Goal: Check status: Check status

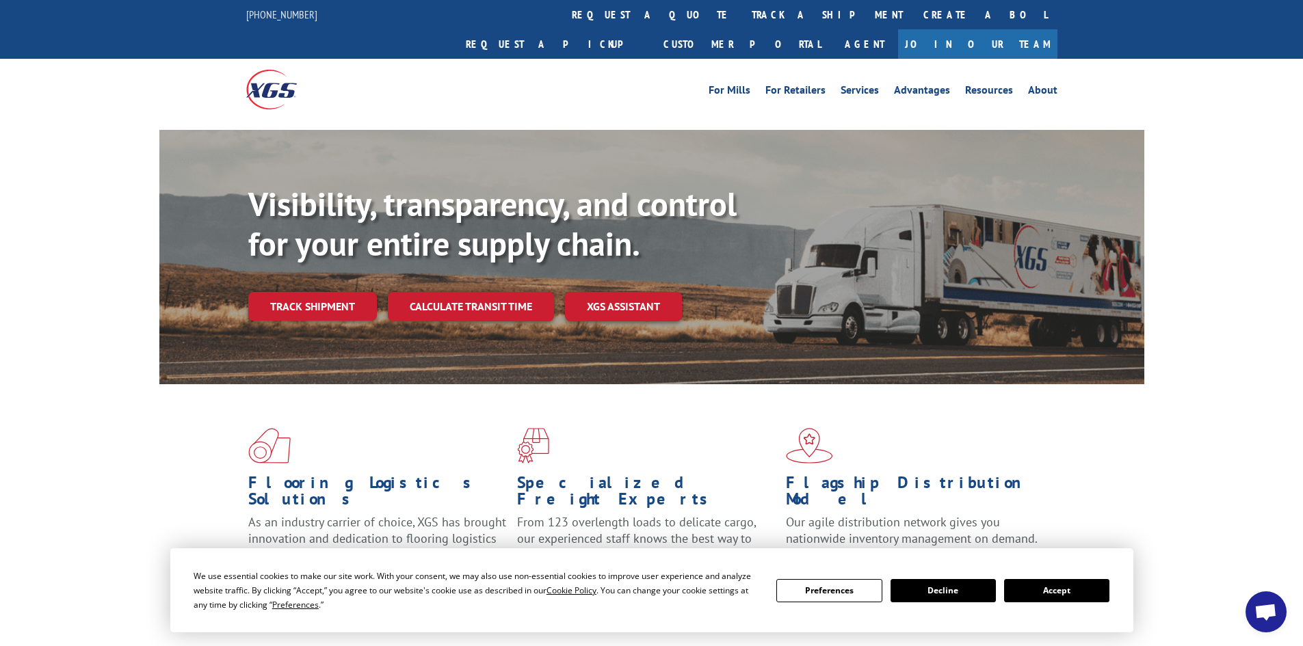
click at [1079, 592] on button "Accept" at bounding box center [1056, 590] width 105 height 23
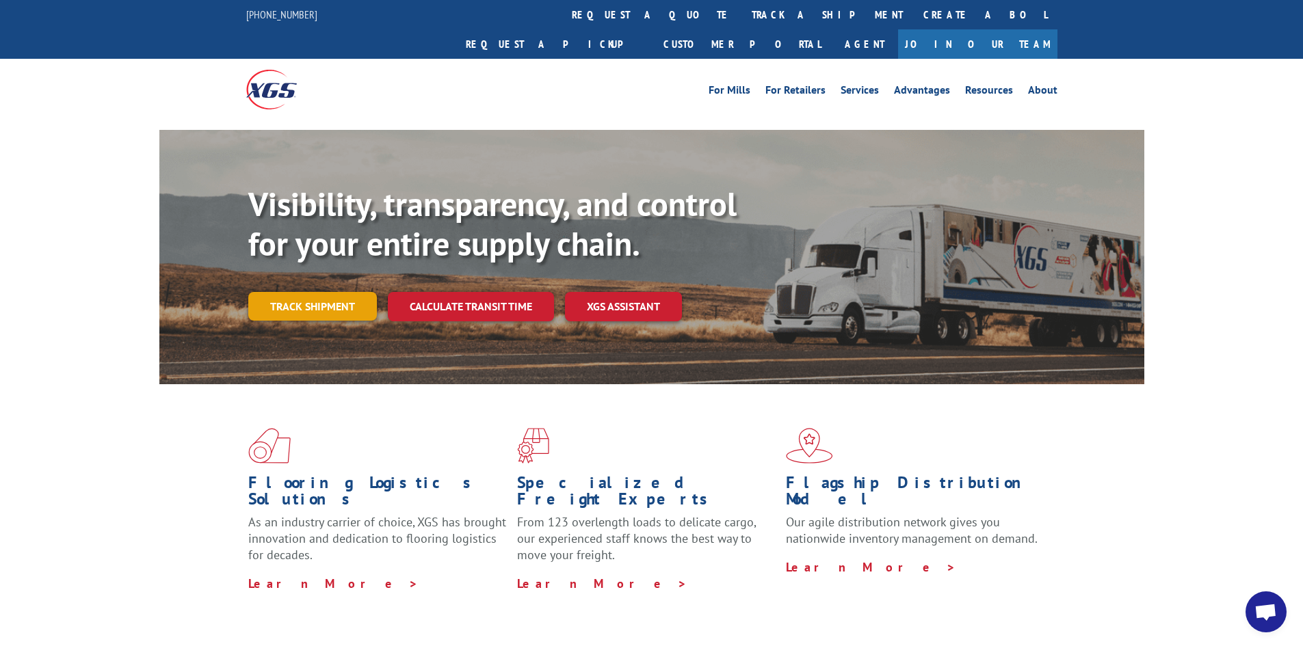
click at [325, 292] on link "Track shipment" at bounding box center [312, 306] width 129 height 29
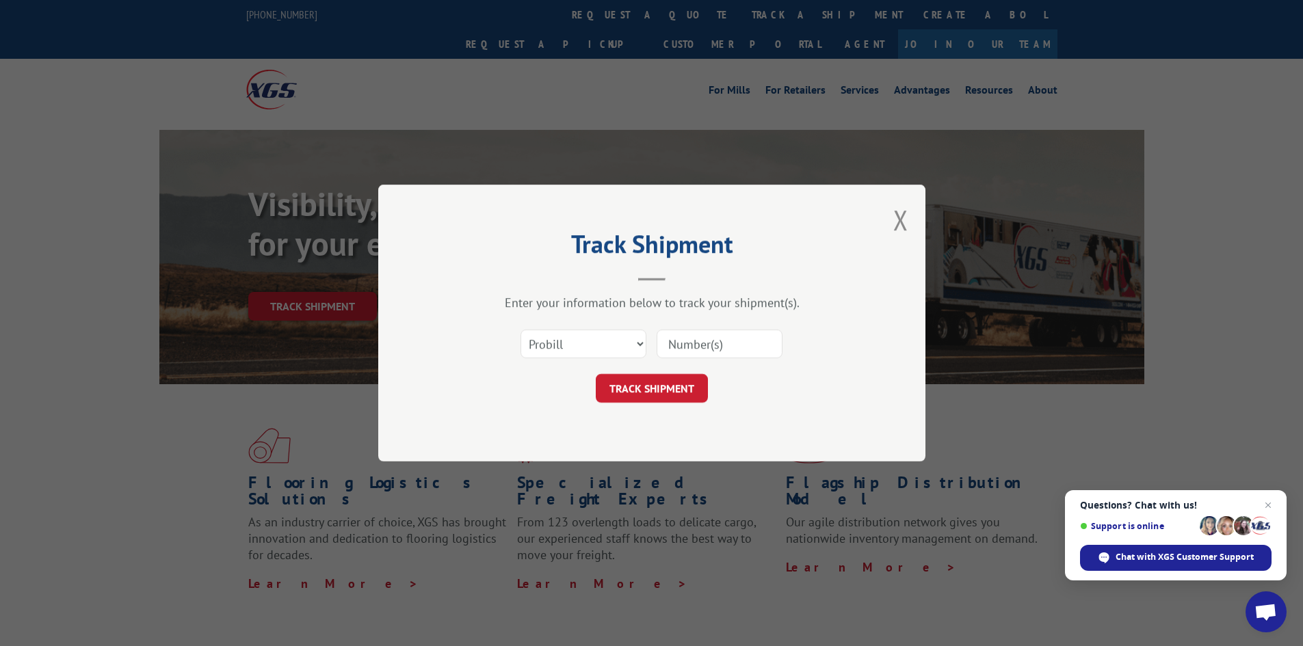
click at [698, 350] on input at bounding box center [720, 344] width 126 height 29
paste input "2849682"
type input "2849682"
drag, startPoint x: 668, startPoint y: 386, endPoint x: 672, endPoint y: 393, distance: 8.4
click at [668, 386] on button "TRACK SHIPMENT" at bounding box center [652, 388] width 112 height 29
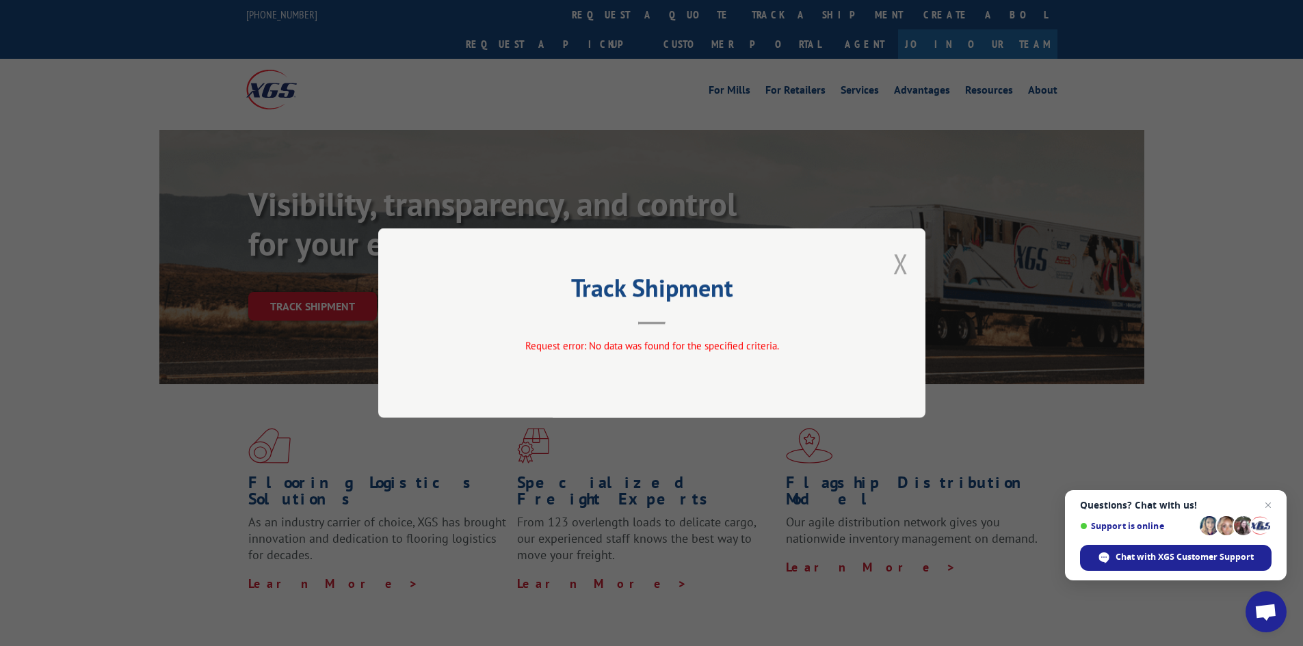
click at [900, 260] on button "Close modal" at bounding box center [900, 264] width 15 height 36
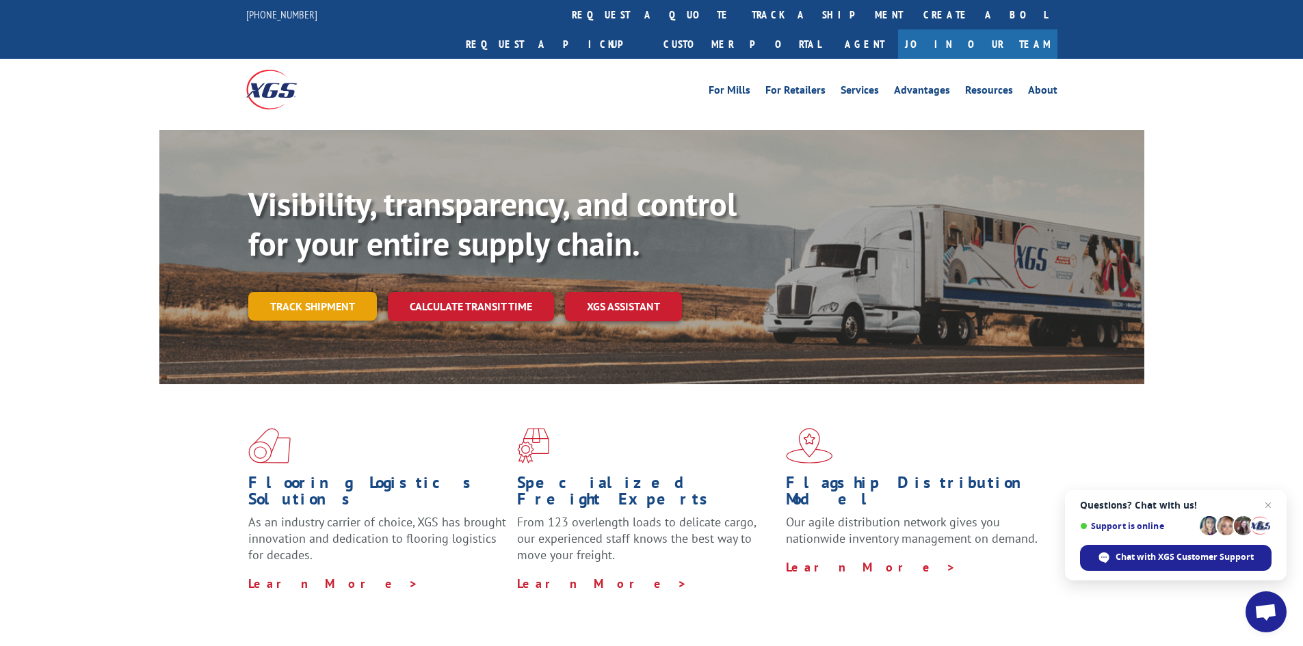
click at [343, 292] on link "Track shipment" at bounding box center [312, 306] width 129 height 29
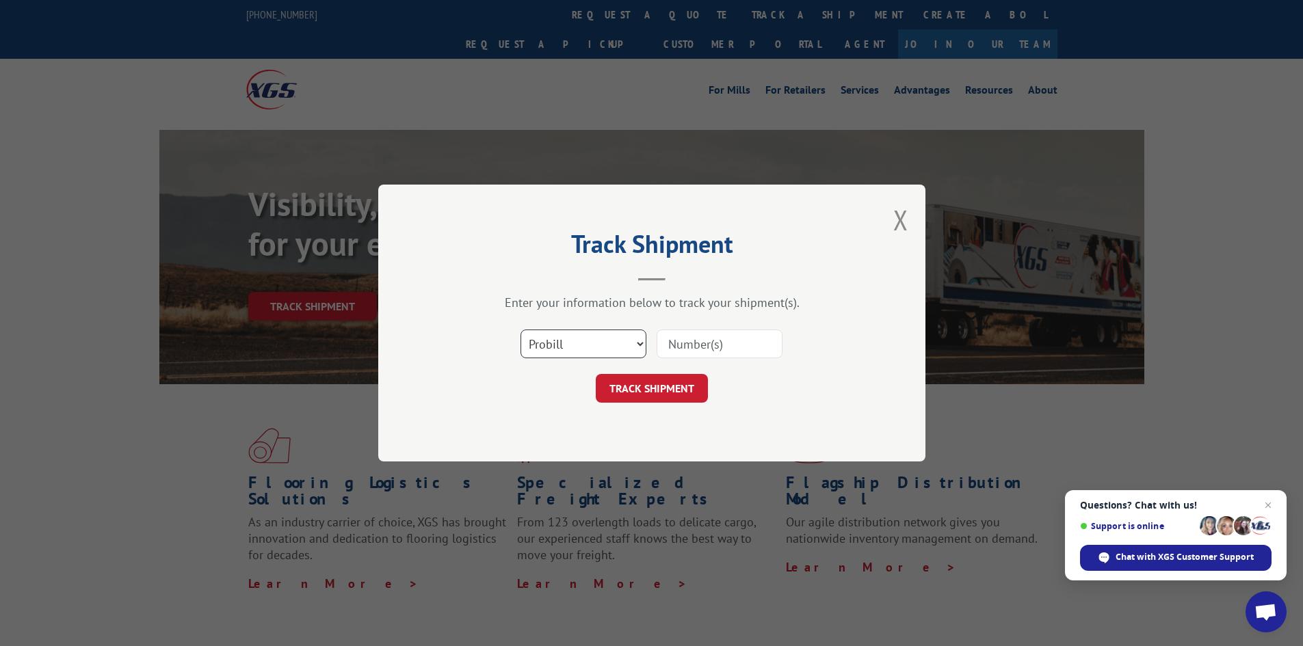
click at [556, 350] on select "Select category... Probill BOL PO" at bounding box center [584, 344] width 126 height 29
select select "bol"
click at [521, 330] on select "Select category... Probill BOL PO" at bounding box center [584, 344] width 126 height 29
click at [744, 341] on input at bounding box center [720, 344] width 126 height 29
type input "185407373"
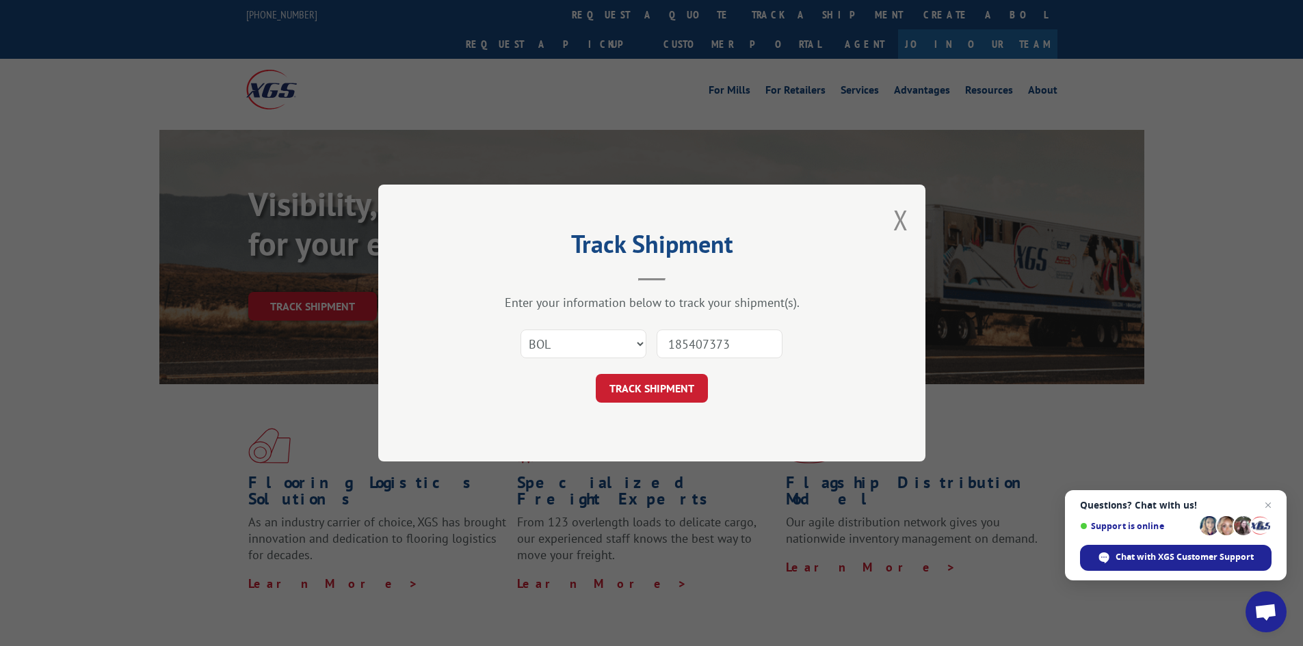
click at [596, 374] on button "TRACK SHIPMENT" at bounding box center [652, 388] width 112 height 29
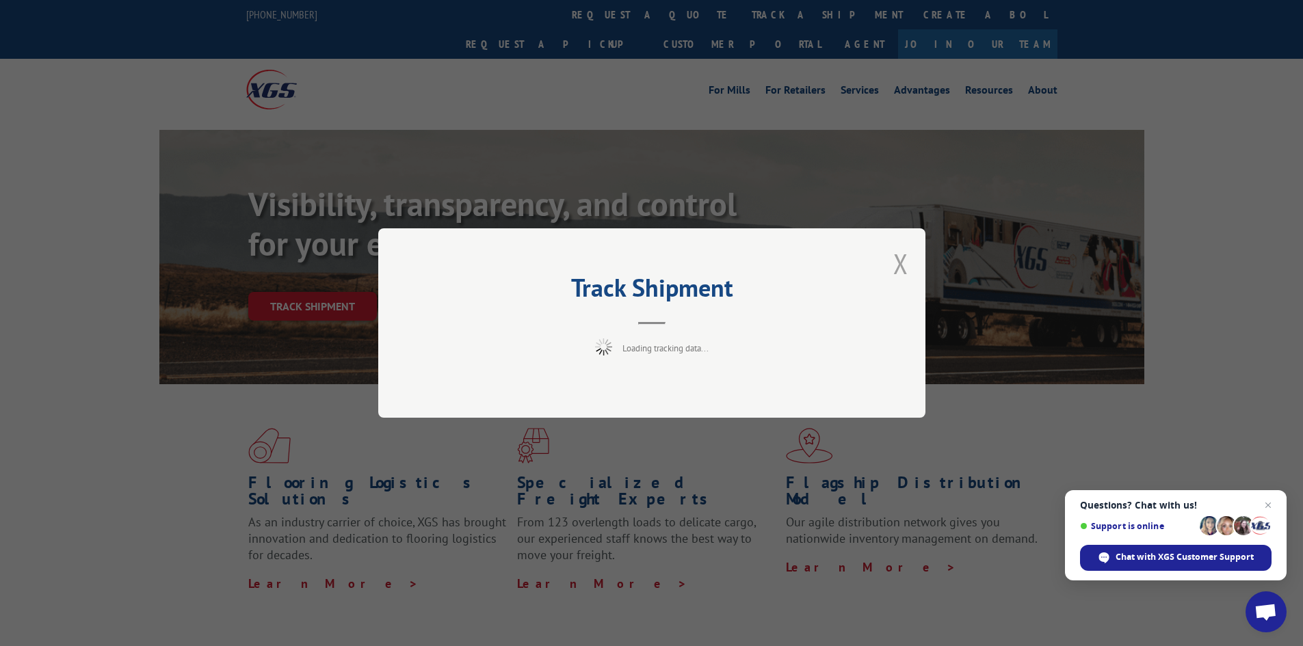
click at [904, 270] on button "Close modal" at bounding box center [900, 264] width 15 height 36
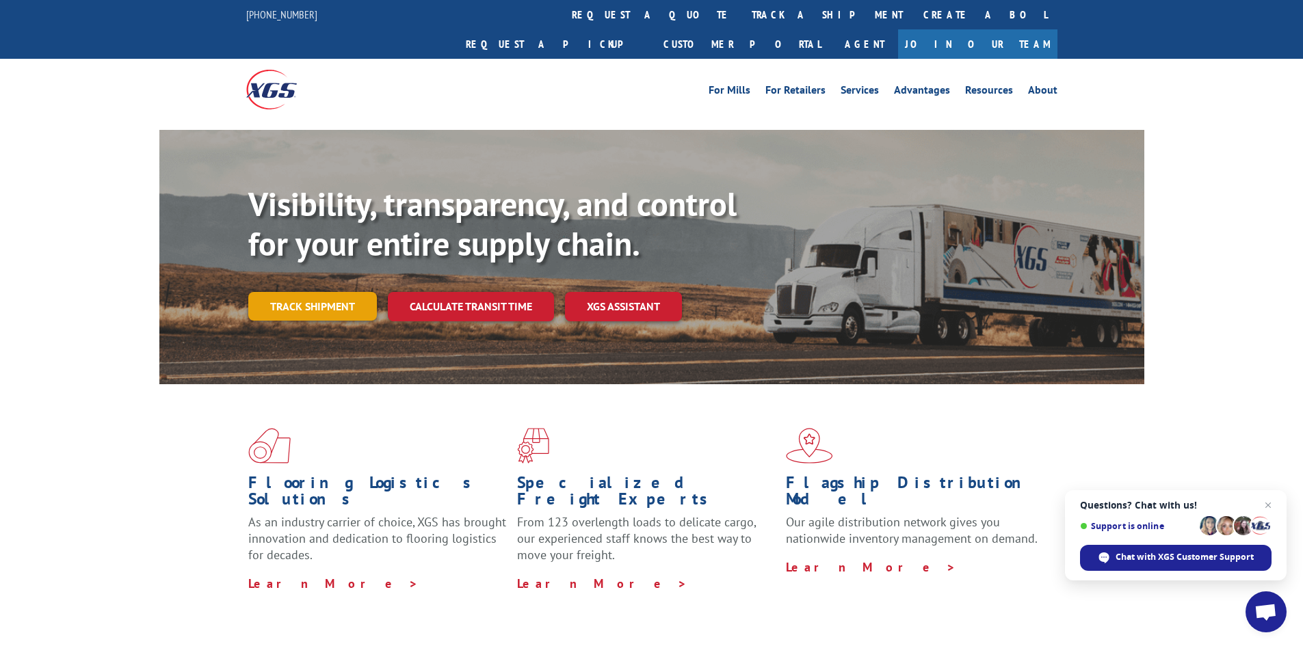
click at [333, 292] on link "Track shipment" at bounding box center [312, 306] width 129 height 29
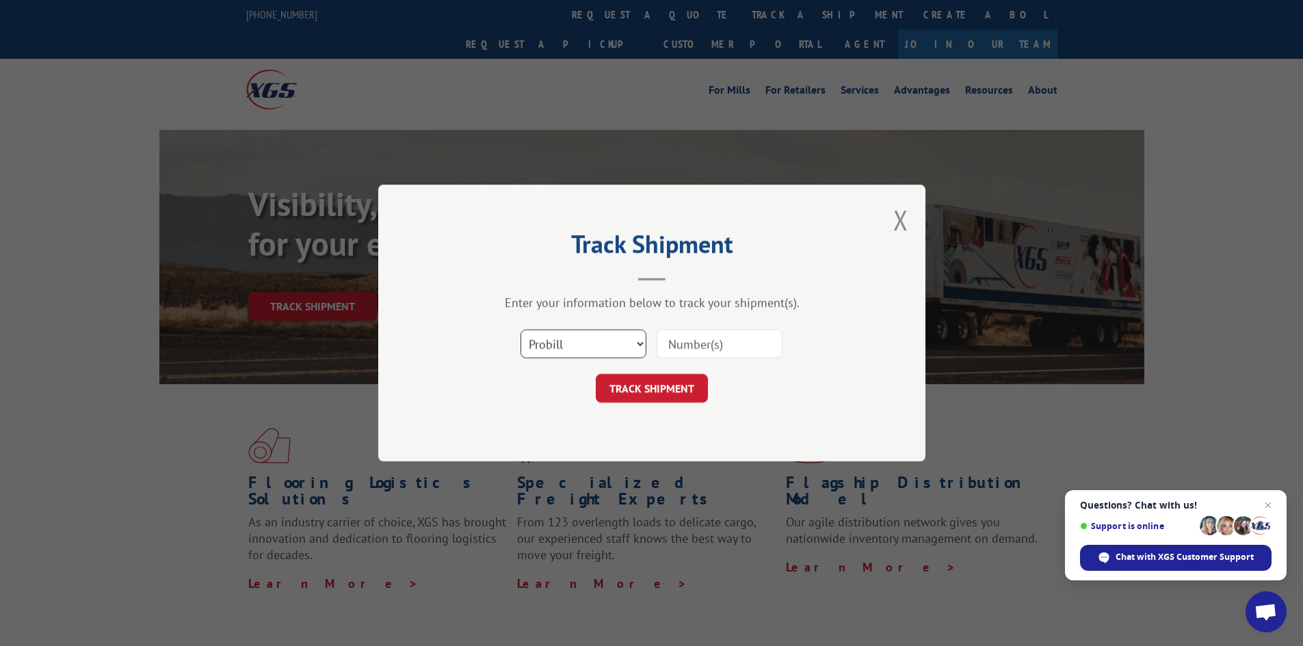
click at [565, 340] on select "Select category... Probill BOL PO" at bounding box center [584, 344] width 126 height 29
select select "po"
click at [521, 330] on select "Select category... Probill BOL PO" at bounding box center [584, 344] width 126 height 29
click at [746, 336] on input at bounding box center [720, 344] width 126 height 29
type input "18540737"
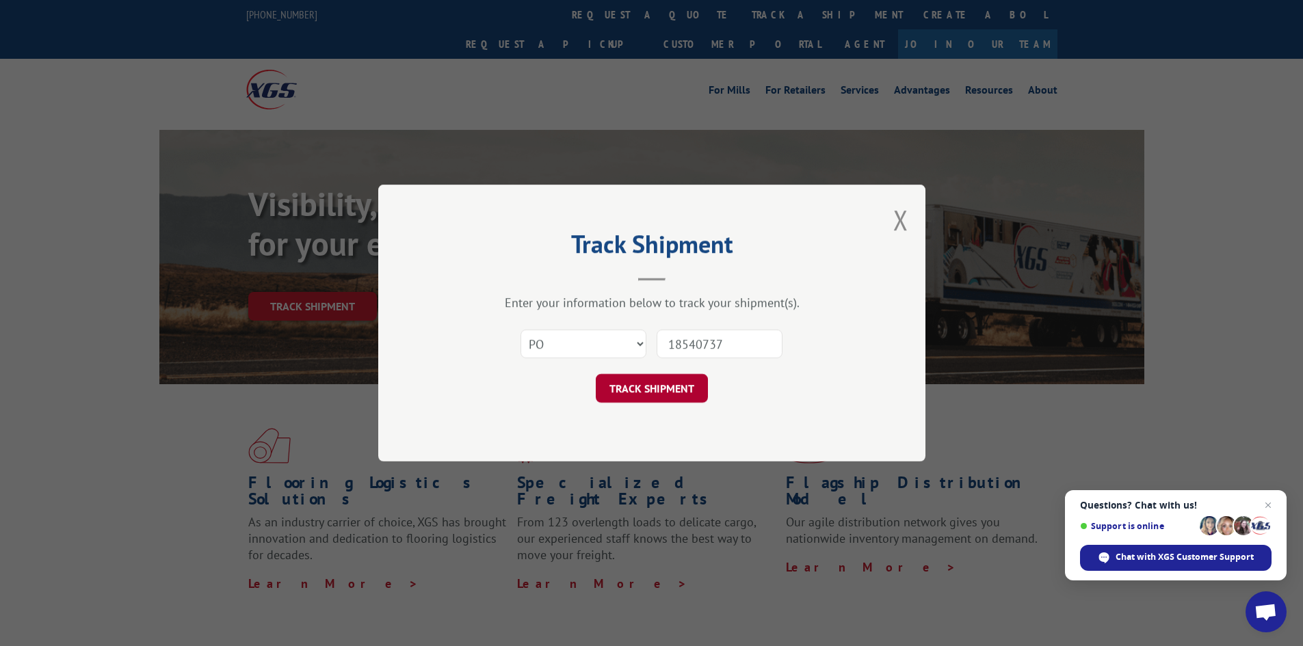
click at [692, 382] on button "TRACK SHIPMENT" at bounding box center [652, 388] width 112 height 29
